Goal: Information Seeking & Learning: Learn about a topic

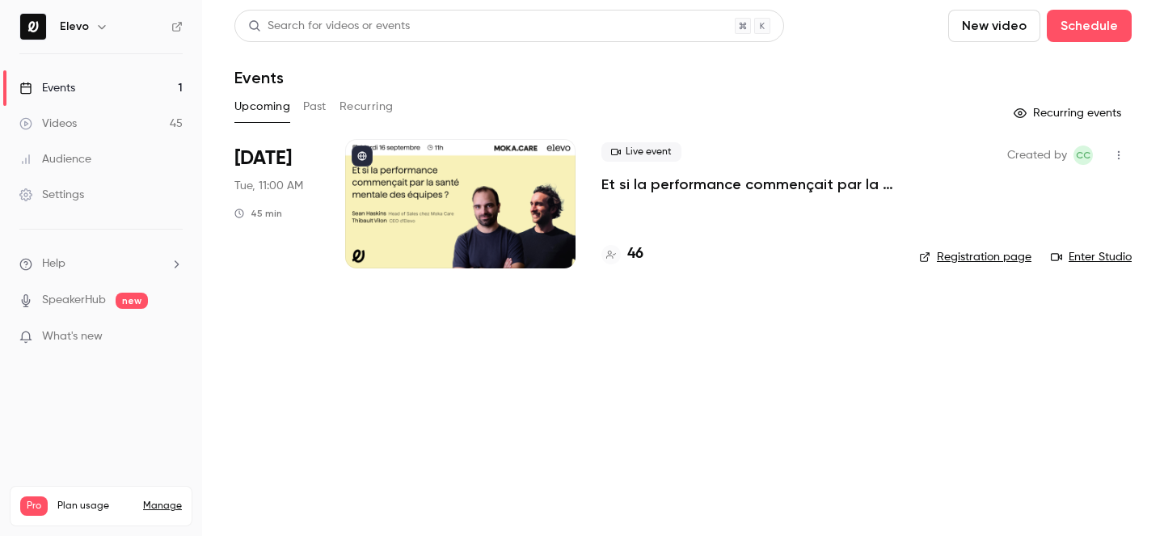
click at [638, 179] on p "Et si la performance commençait par la santé mentale des équipes ?" at bounding box center [747, 184] width 292 height 19
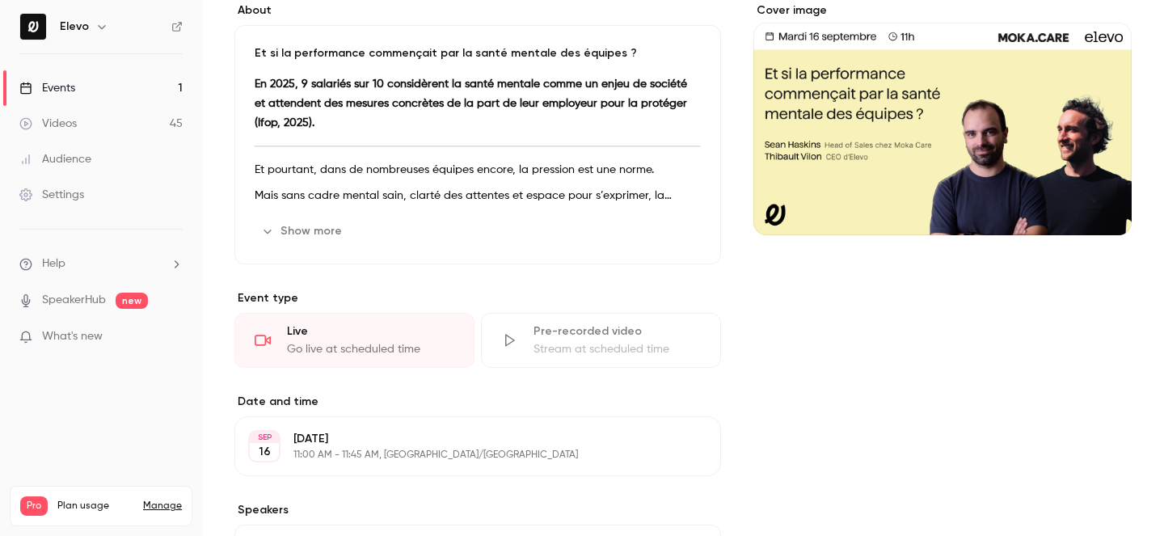
scroll to position [262, 0]
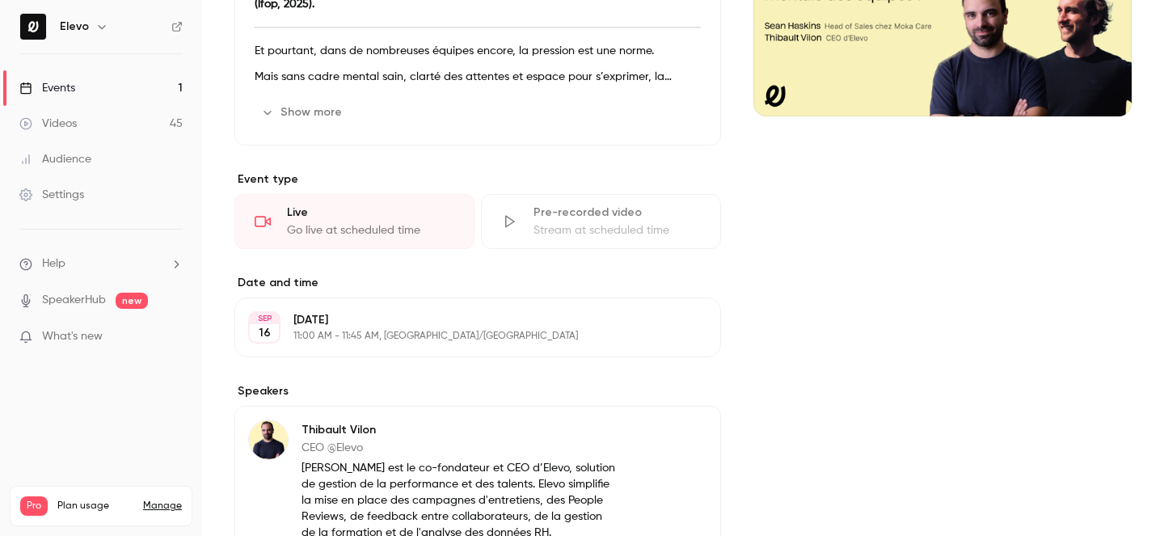
click at [112, 95] on link "Events 1" at bounding box center [101, 88] width 202 height 36
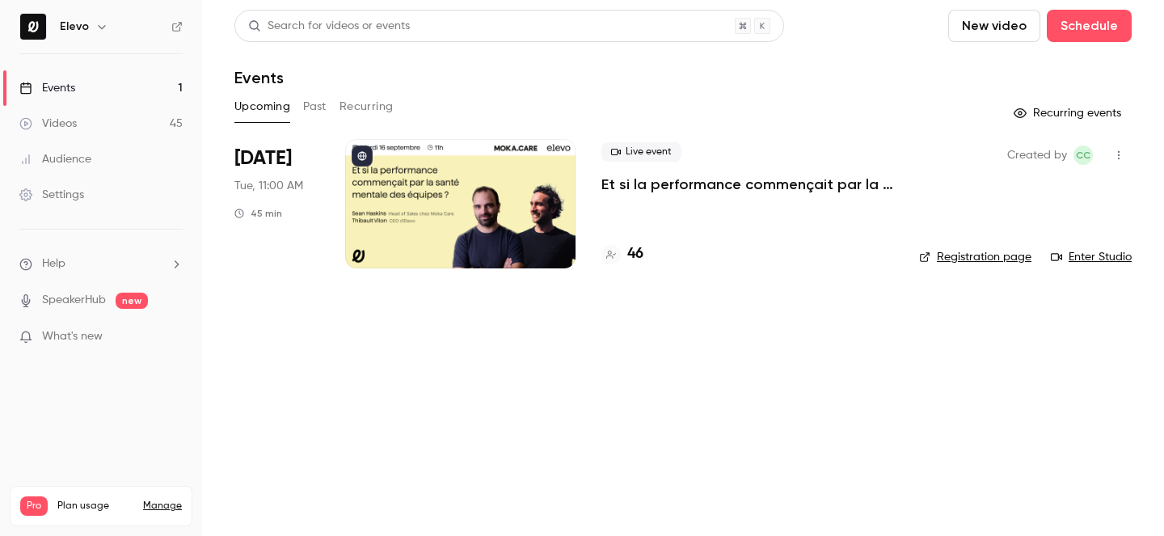
click at [304, 108] on button "Past" at bounding box center [314, 107] width 23 height 26
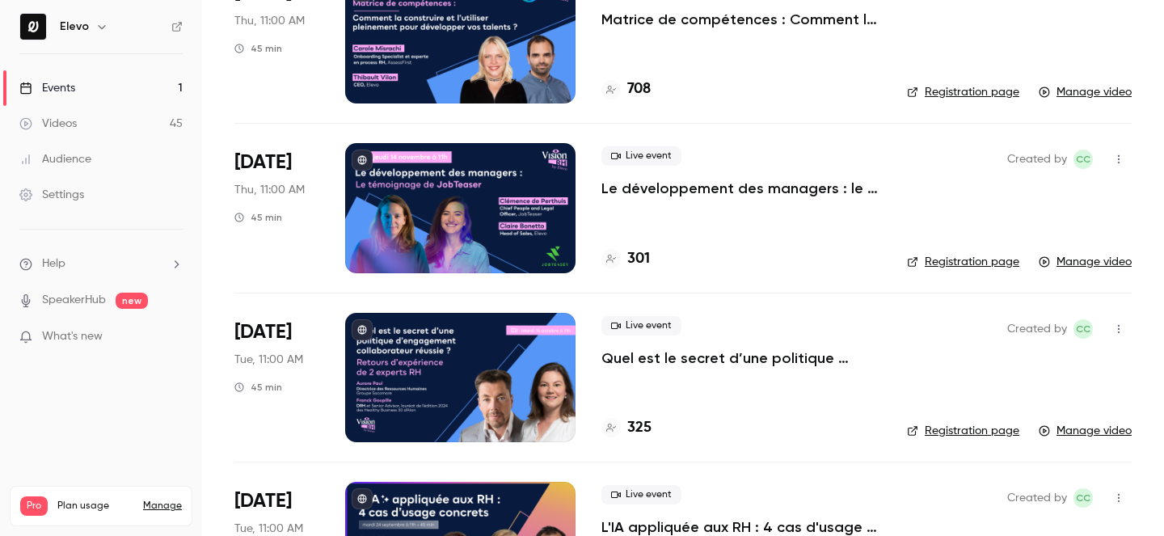
scroll to position [1616, 0]
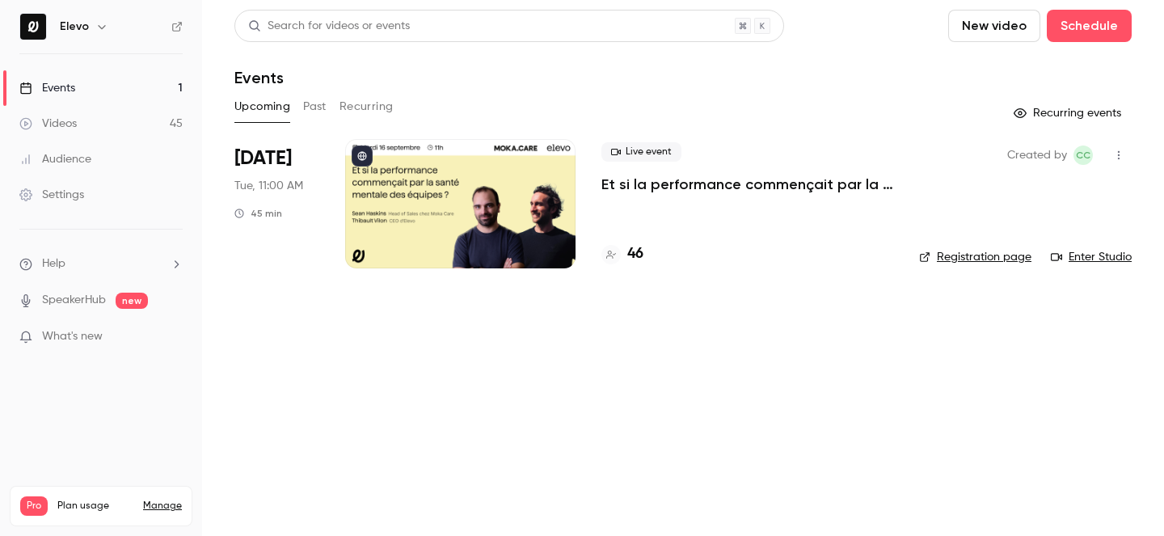
click at [101, 25] on icon "button" at bounding box center [101, 26] width 13 height 13
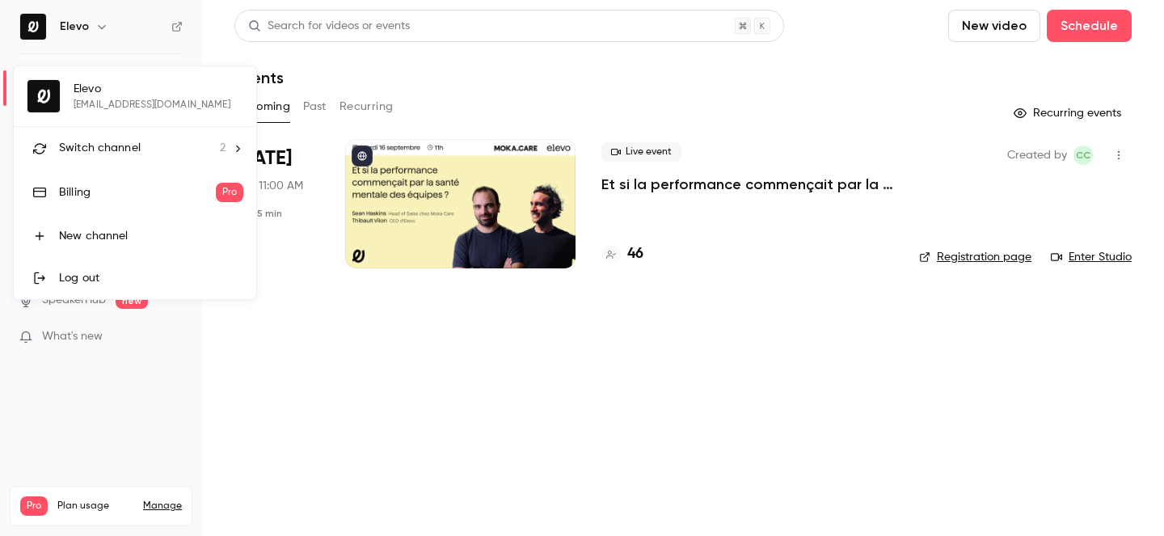
click at [101, 25] on div at bounding box center [582, 268] width 1164 height 536
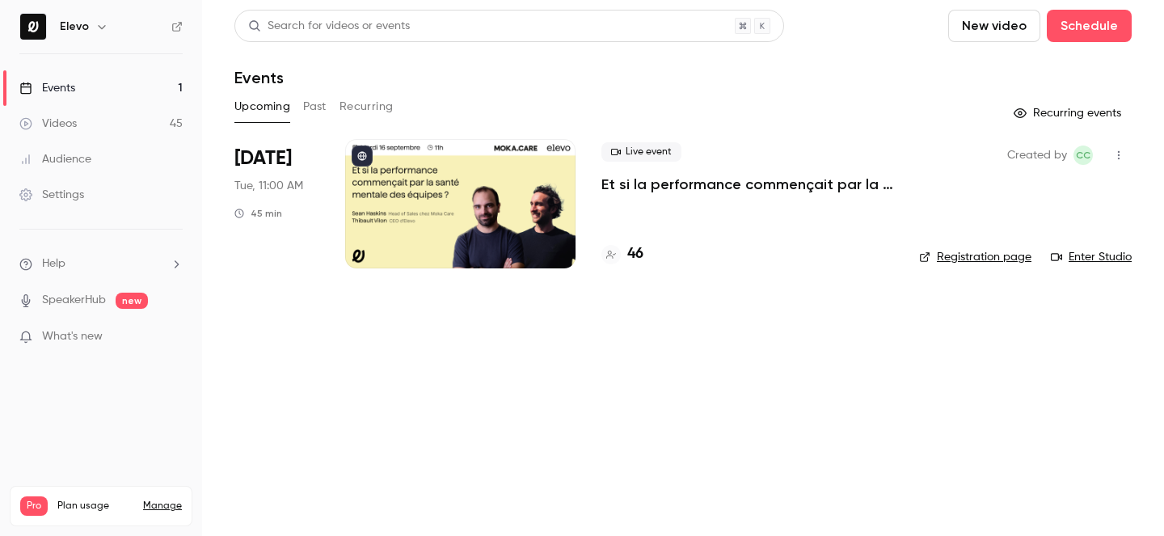
click at [59, 158] on div "Audience" at bounding box center [55, 159] width 72 height 16
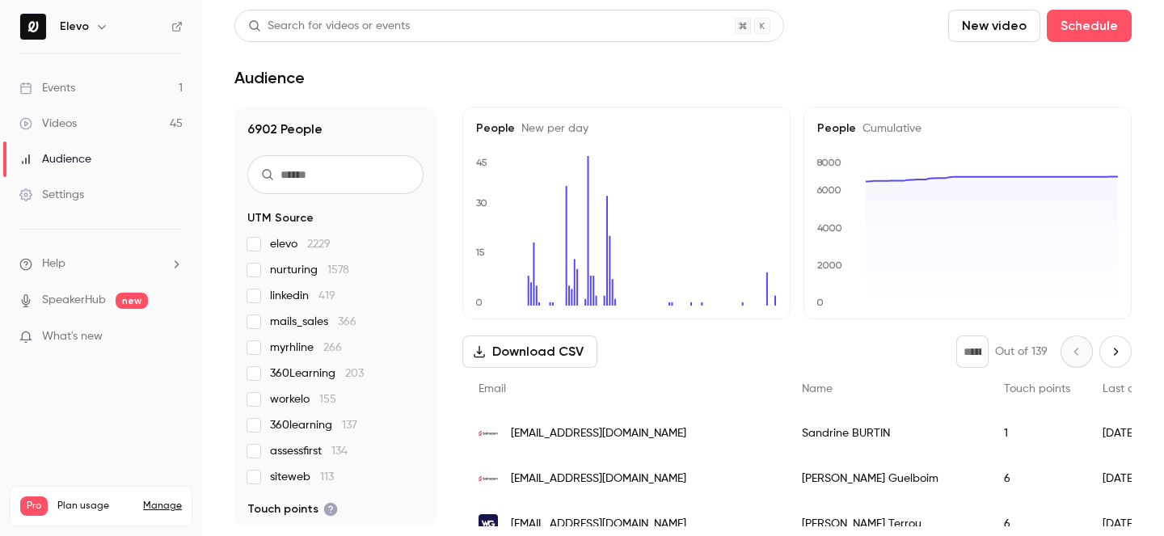
scroll to position [331, 0]
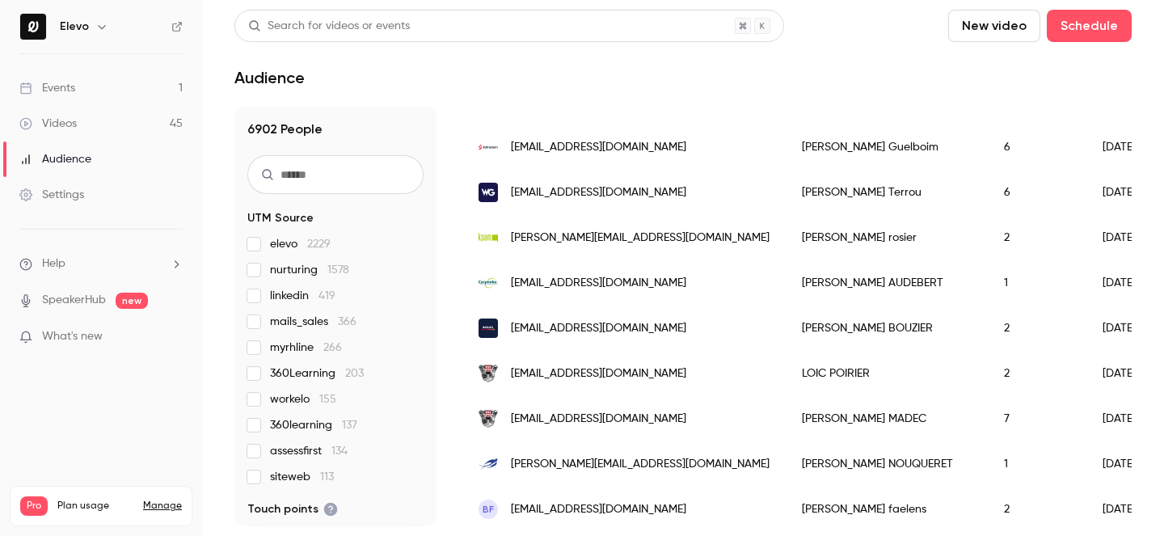
click at [95, 74] on link "Events 1" at bounding box center [101, 88] width 202 height 36
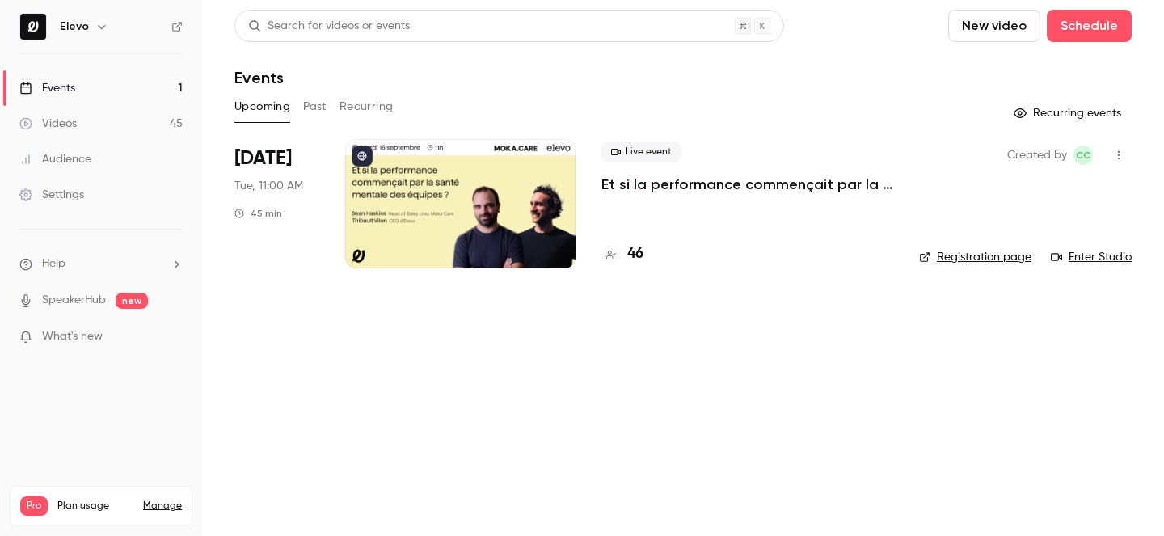
click at [322, 107] on button "Past" at bounding box center [314, 107] width 23 height 26
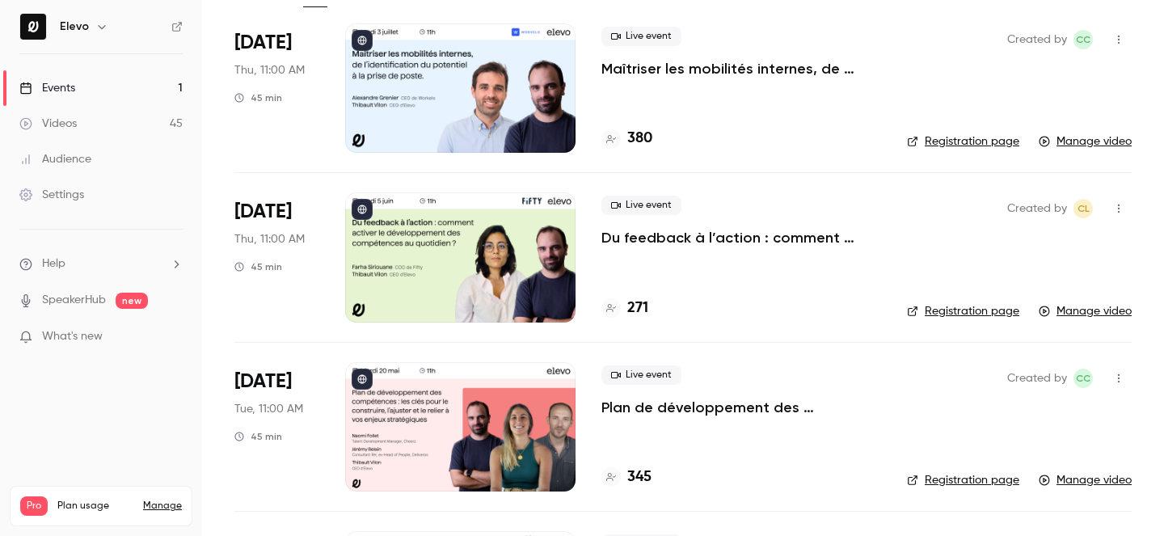
scroll to position [115, 0]
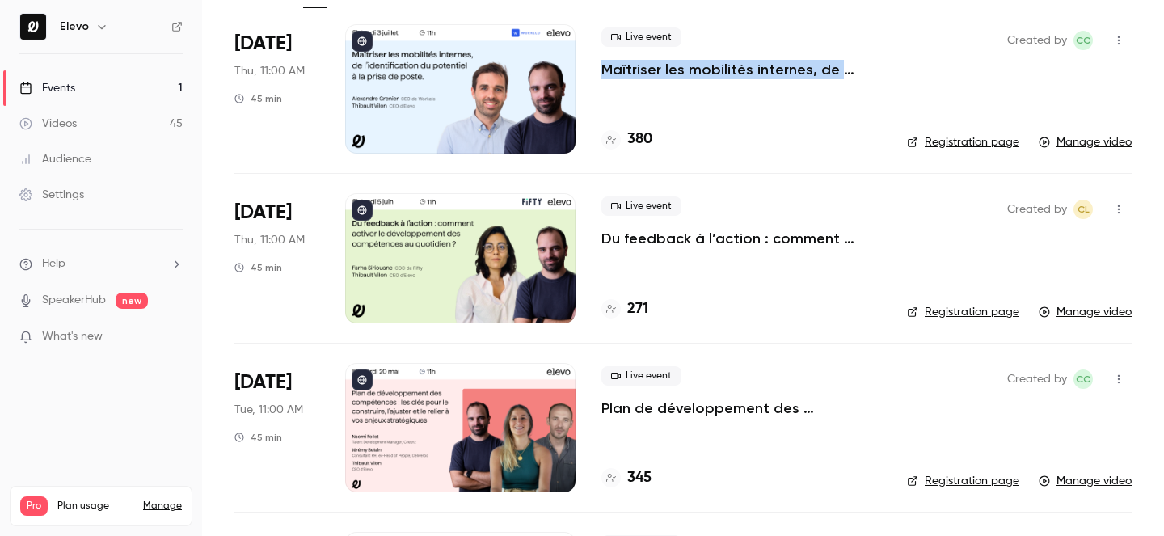
click at [955, 146] on link "Registration page" at bounding box center [963, 142] width 112 height 16
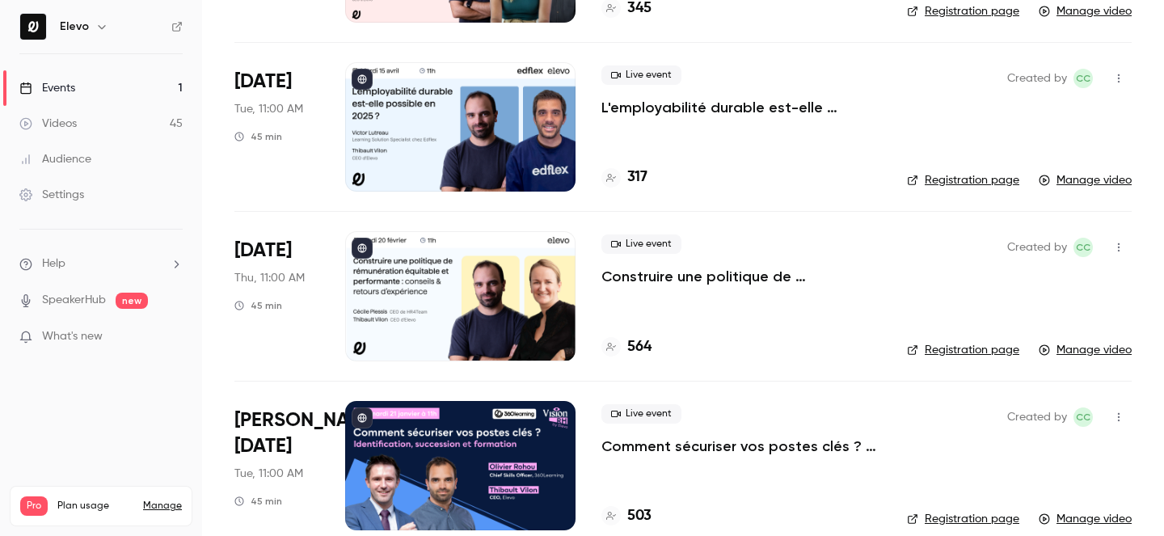
scroll to position [591, 0]
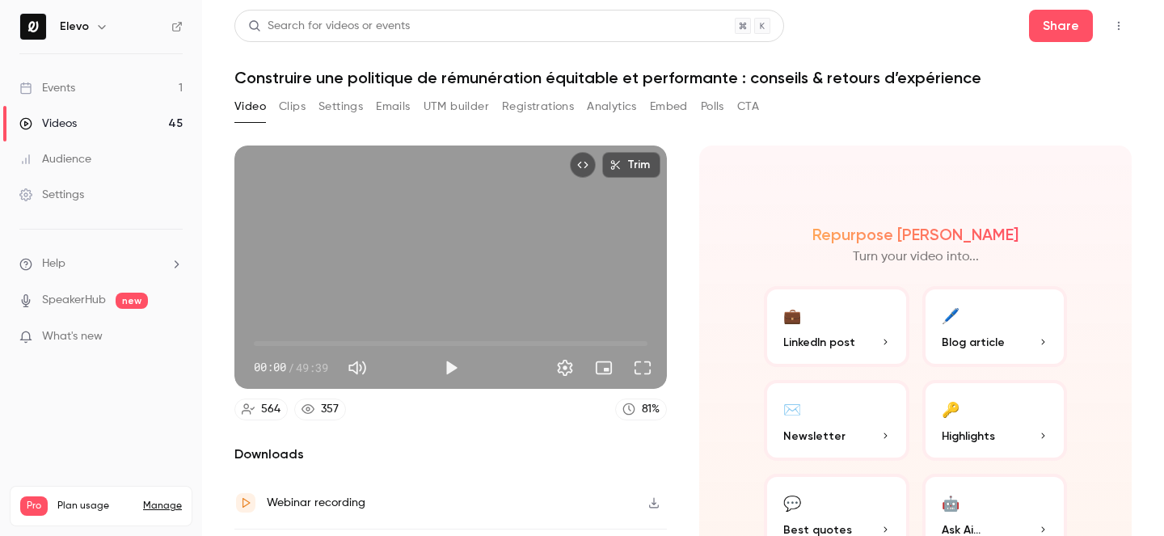
click at [528, 72] on h1 "Construire une politique de rémunération équitable et performante : conseils & …" at bounding box center [682, 77] width 897 height 19
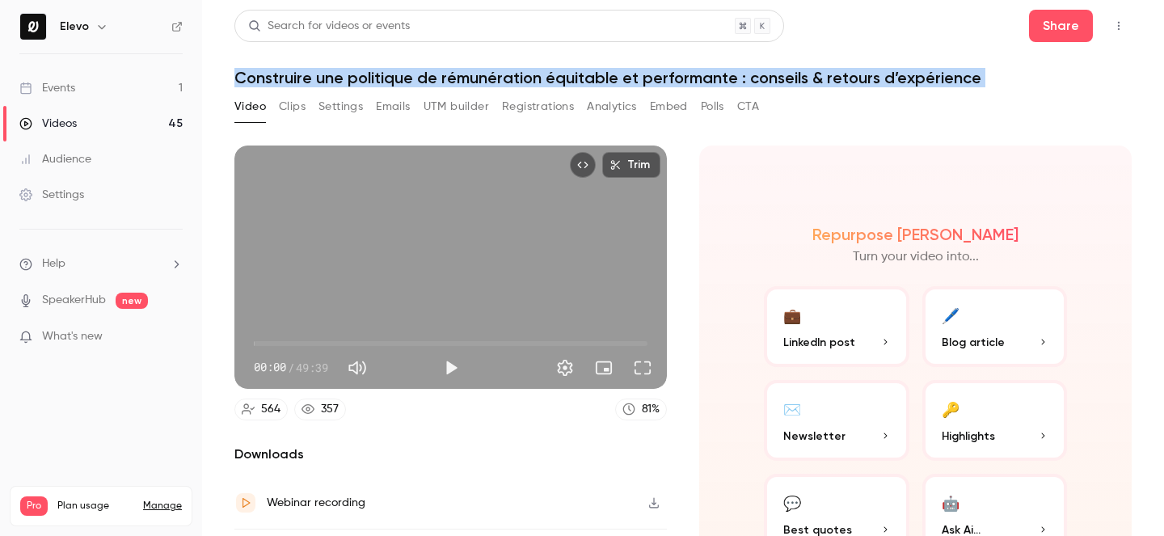
click at [528, 72] on h1 "Construire une politique de rémunération équitable et performante : conseils & …" at bounding box center [682, 77] width 897 height 19
copy div "Construire une politique de rémunération équitable et performante : conseils & …"
